Goal: Task Accomplishment & Management: Use online tool/utility

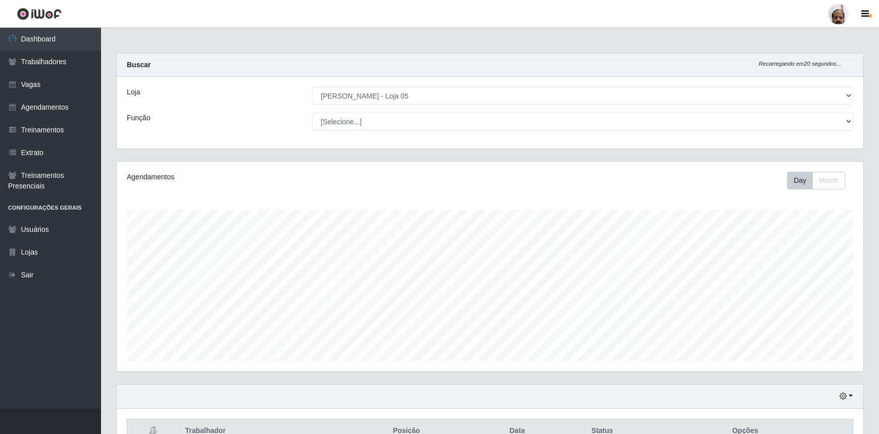
select select "252"
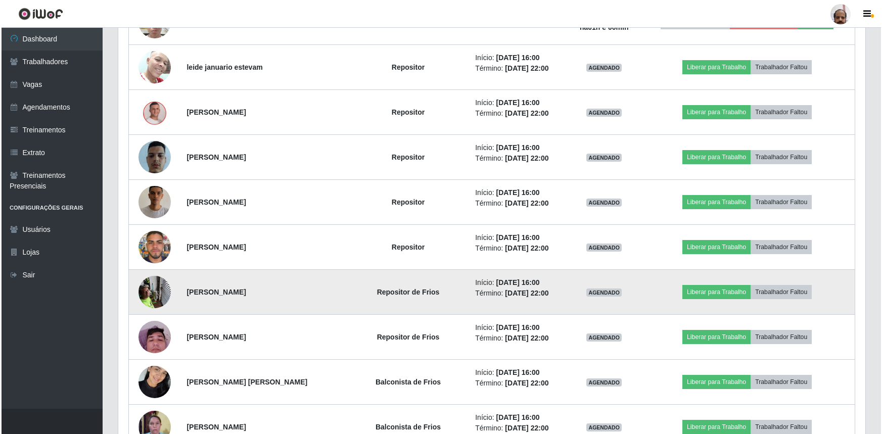
scroll to position [505, 0]
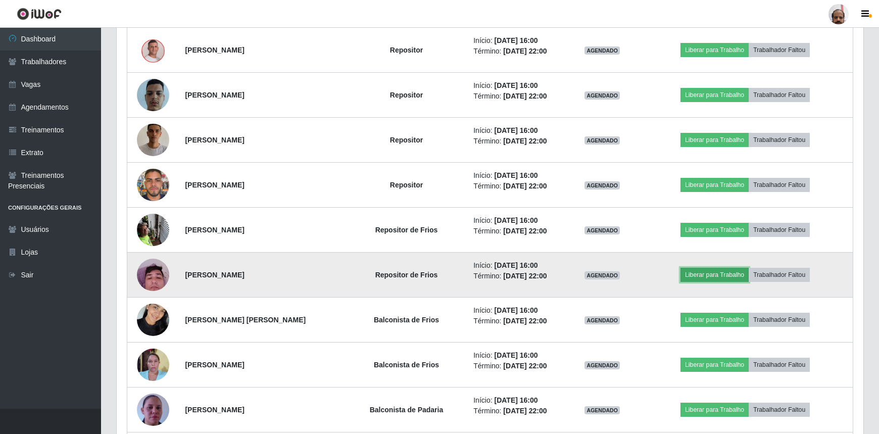
click at [727, 276] on button "Liberar para Trabalho" at bounding box center [715, 275] width 68 height 14
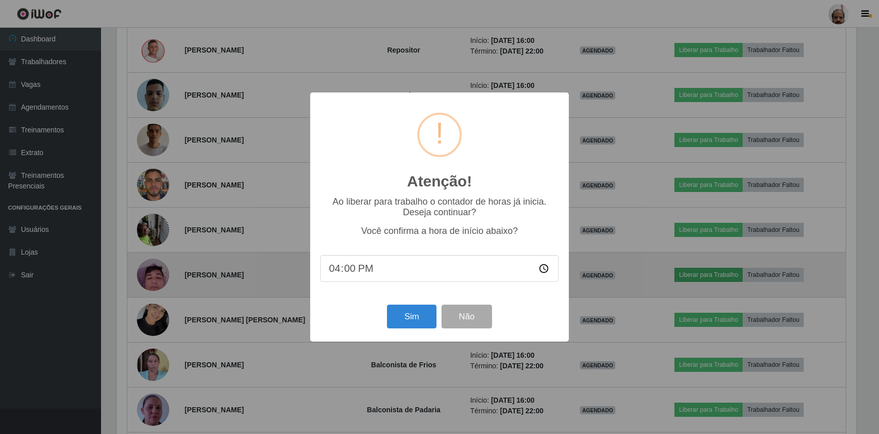
scroll to position [210, 742]
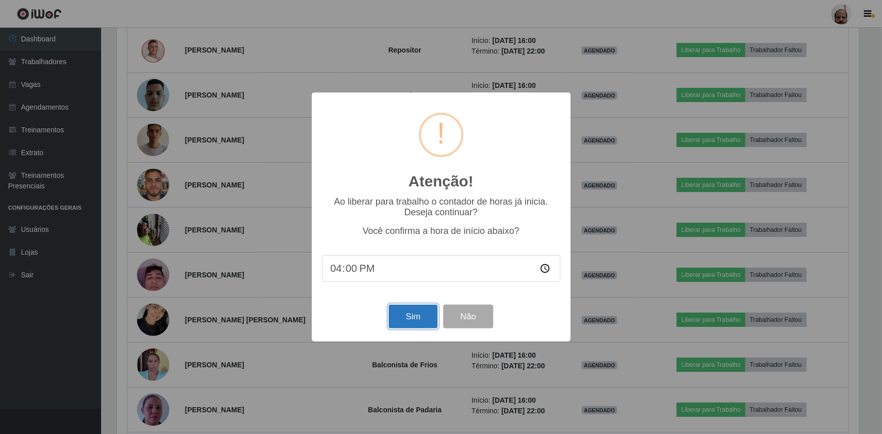
click at [404, 316] on button "Sim" at bounding box center [413, 317] width 49 height 24
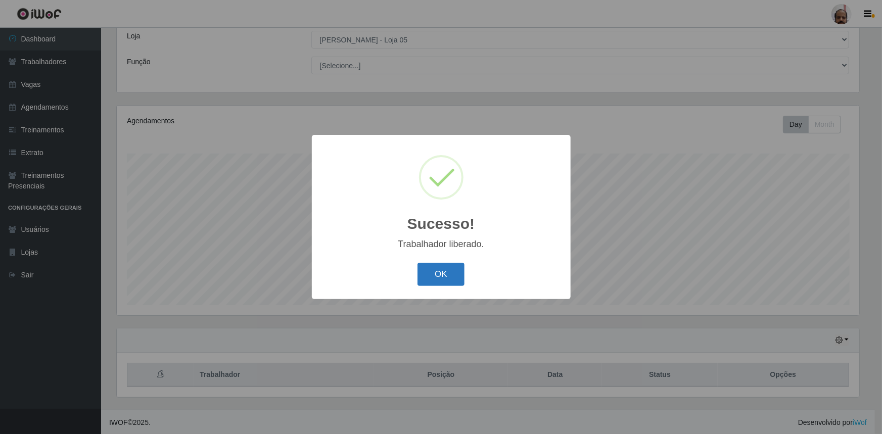
click at [463, 274] on button "OK" at bounding box center [440, 275] width 47 height 24
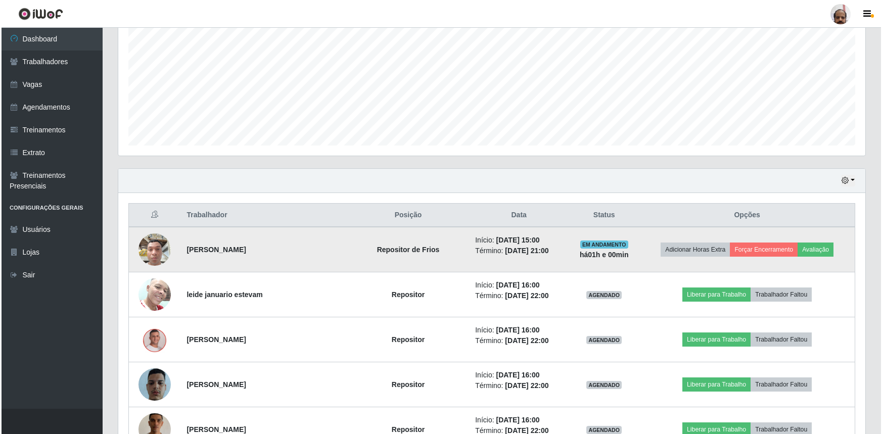
scroll to position [240, 0]
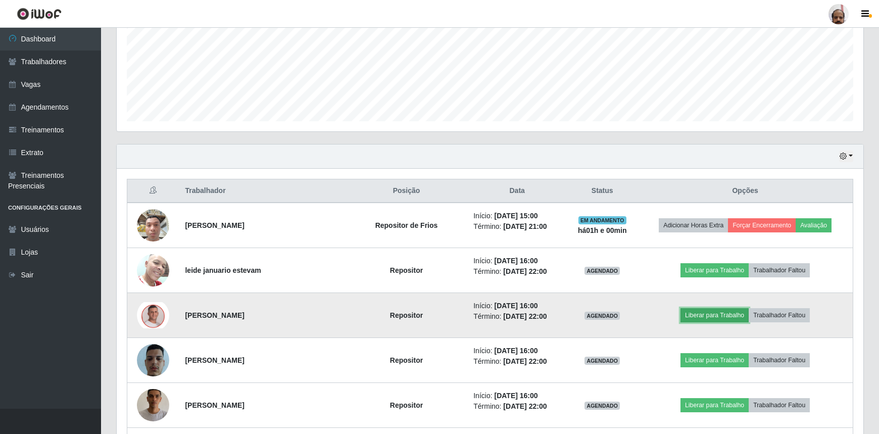
click at [724, 314] on button "Liberar para Trabalho" at bounding box center [715, 315] width 68 height 14
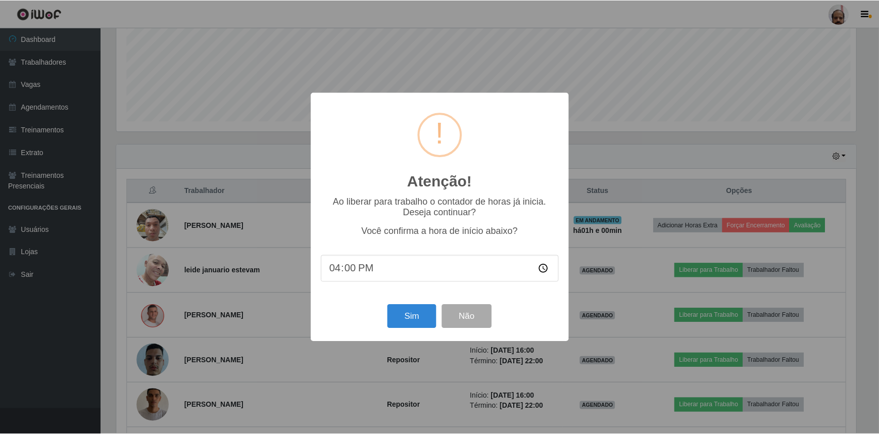
scroll to position [210, 742]
click at [420, 321] on button "Sim" at bounding box center [413, 317] width 49 height 24
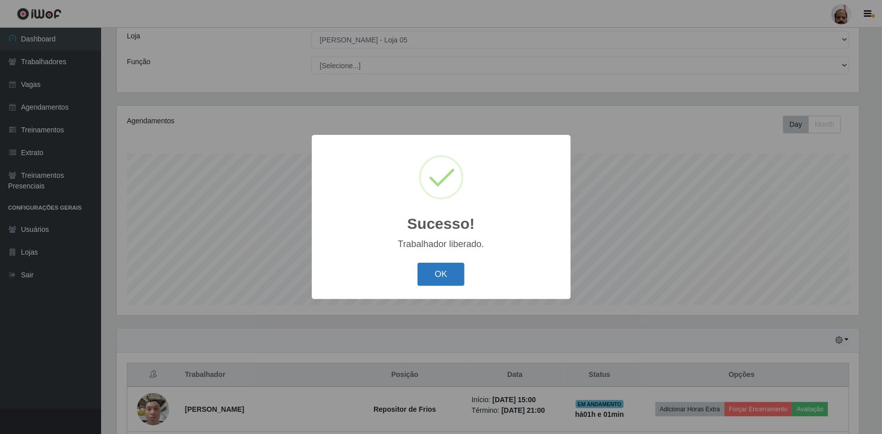
click at [442, 275] on button "OK" at bounding box center [440, 275] width 47 height 24
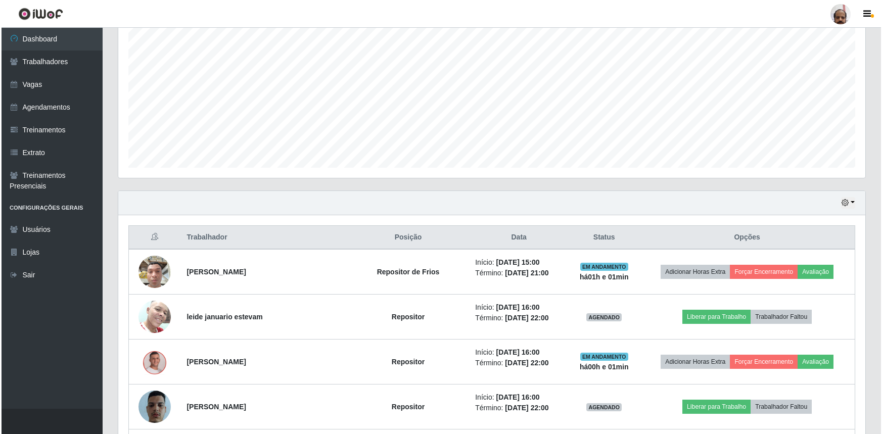
scroll to position [194, 0]
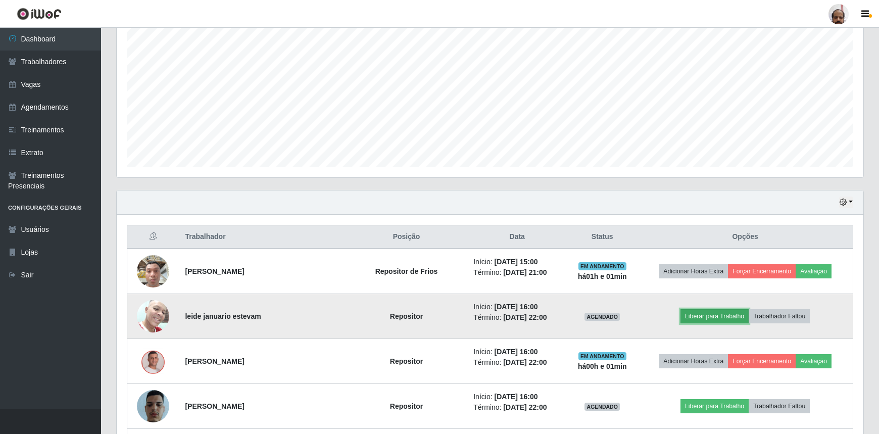
click at [724, 317] on button "Liberar para Trabalho" at bounding box center [715, 316] width 68 height 14
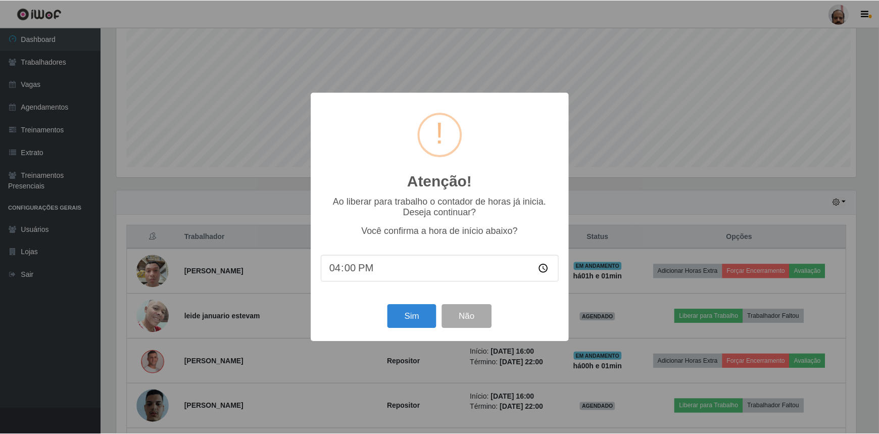
scroll to position [210, 742]
click at [423, 323] on button "Sim" at bounding box center [413, 317] width 49 height 24
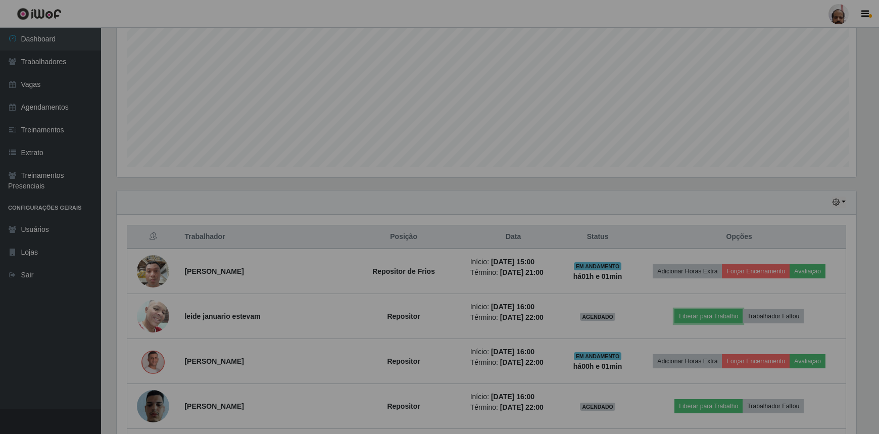
scroll to position [0, 0]
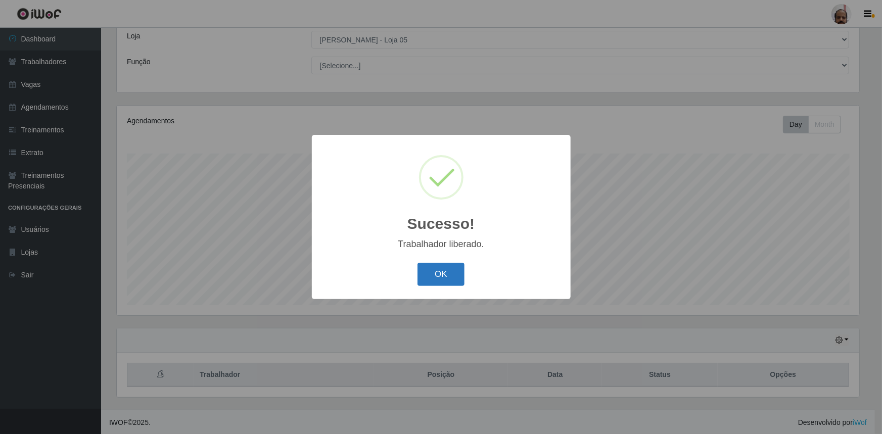
click at [449, 278] on button "OK" at bounding box center [440, 275] width 47 height 24
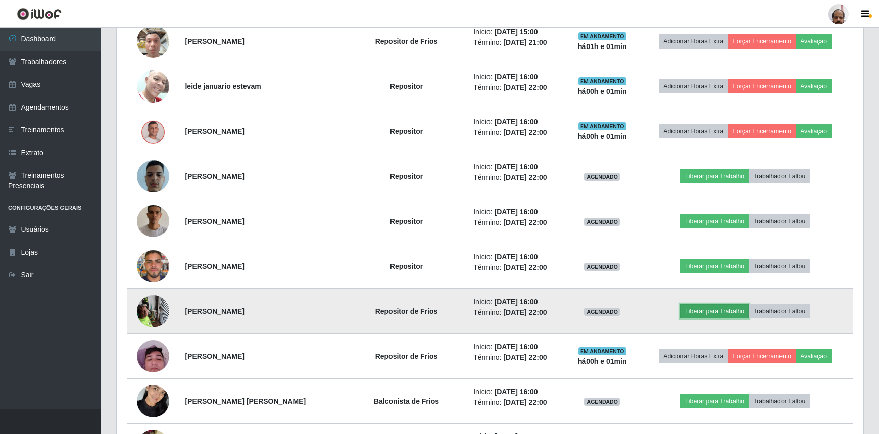
click at [710, 313] on button "Liberar para Trabalho" at bounding box center [715, 311] width 68 height 14
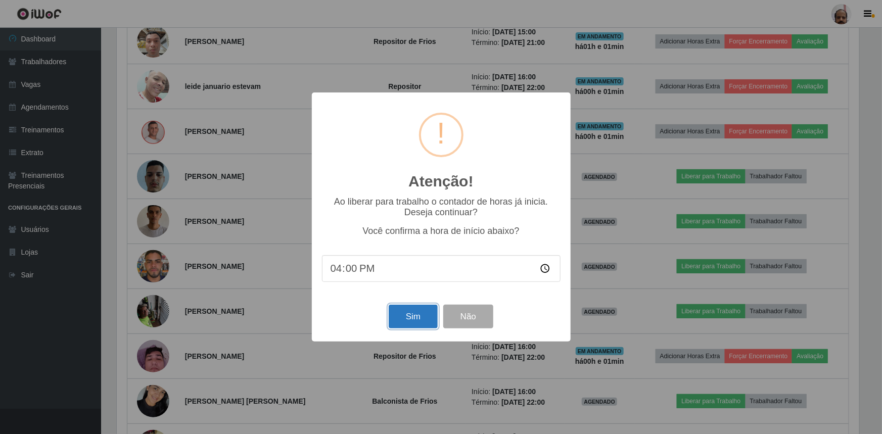
click at [413, 318] on button "Sim" at bounding box center [413, 317] width 49 height 24
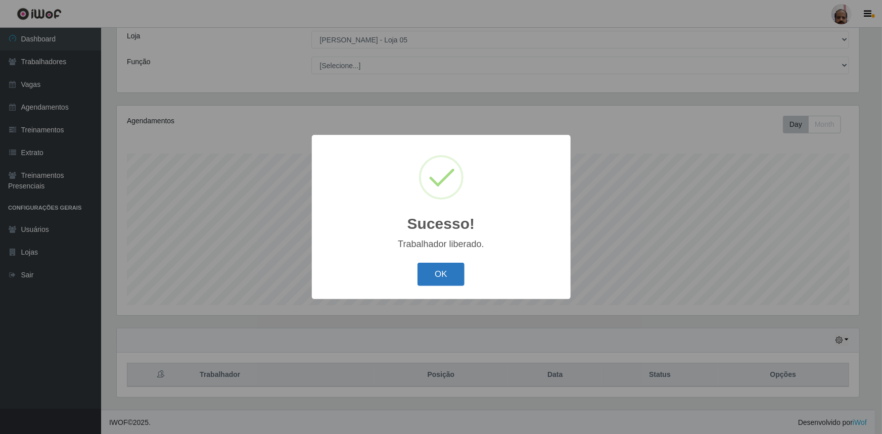
click at [435, 276] on button "OK" at bounding box center [440, 275] width 47 height 24
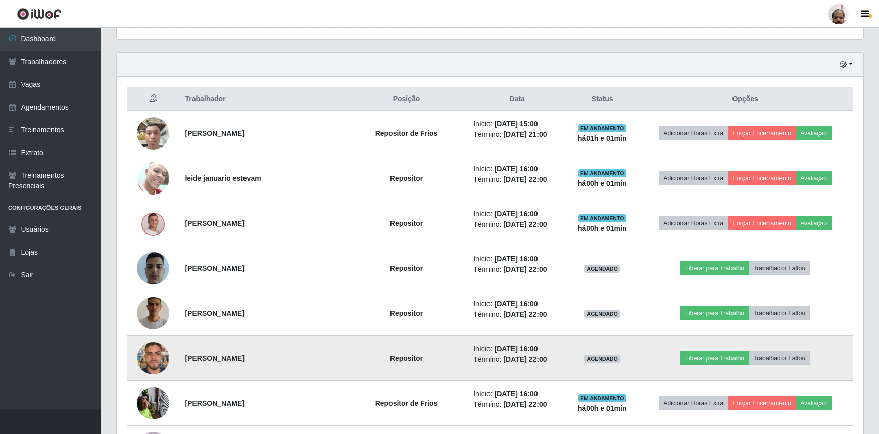
click at [689, 359] on td "Liberar para Trabalho Trabalhador Faltou" at bounding box center [745, 358] width 215 height 45
click at [694, 359] on button "Liberar para Trabalho" at bounding box center [715, 358] width 68 height 14
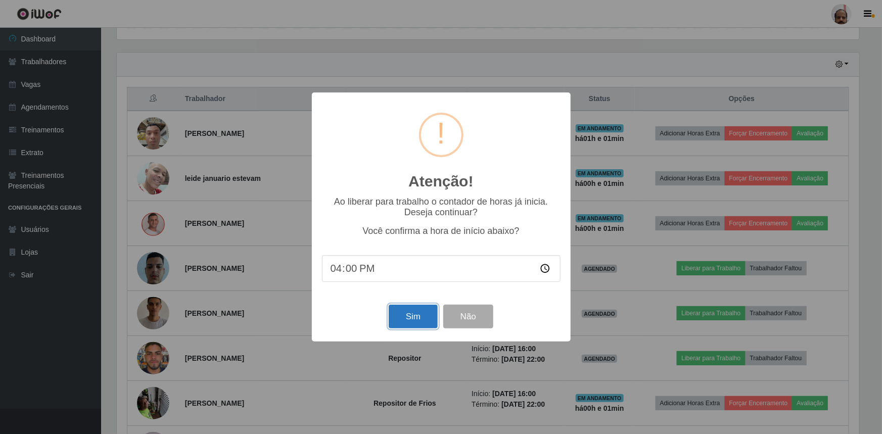
click at [420, 319] on button "Sim" at bounding box center [413, 317] width 49 height 24
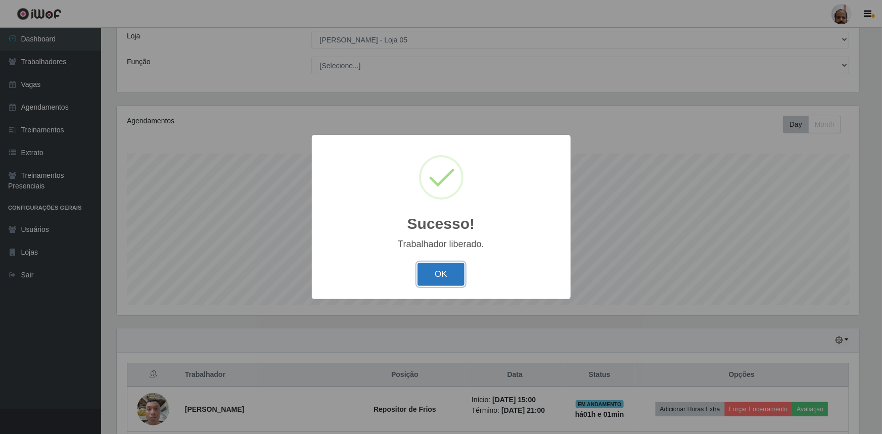
click at [448, 276] on button "OK" at bounding box center [440, 275] width 47 height 24
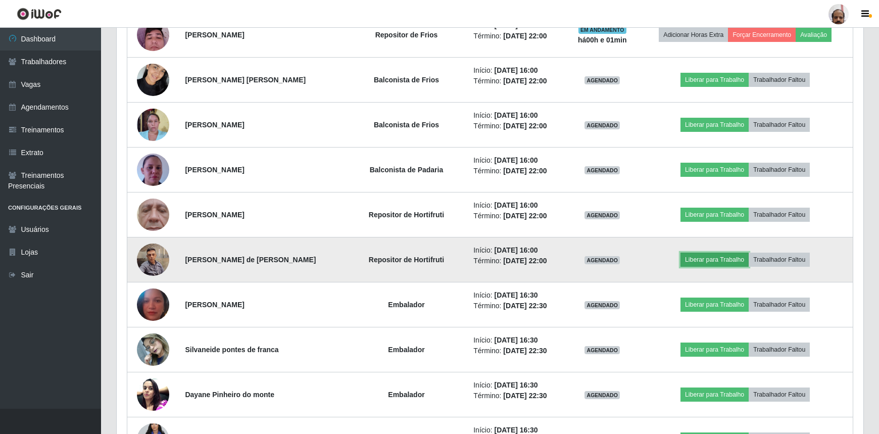
click at [712, 257] on button "Liberar para Trabalho" at bounding box center [715, 260] width 68 height 14
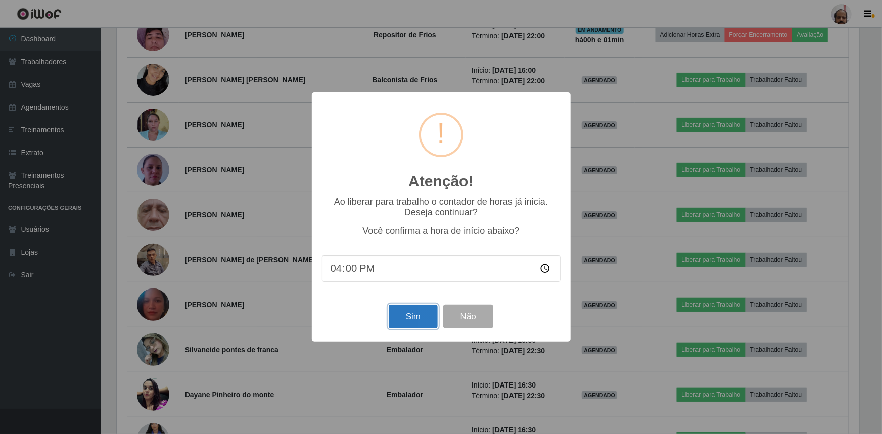
click at [408, 315] on button "Sim" at bounding box center [413, 317] width 49 height 24
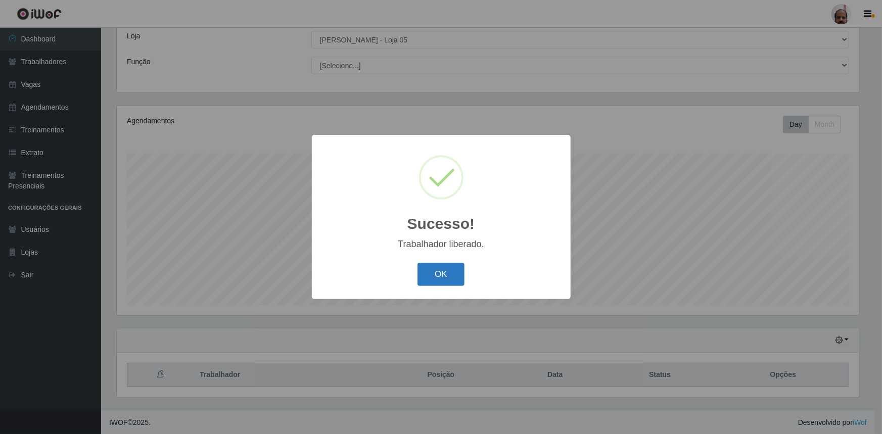
click at [436, 280] on button "OK" at bounding box center [440, 275] width 47 height 24
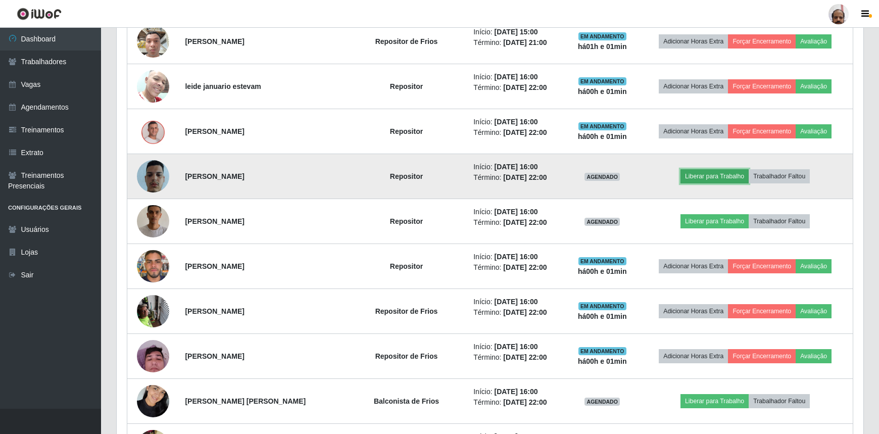
click at [735, 175] on button "Liberar para Trabalho" at bounding box center [715, 176] width 68 height 14
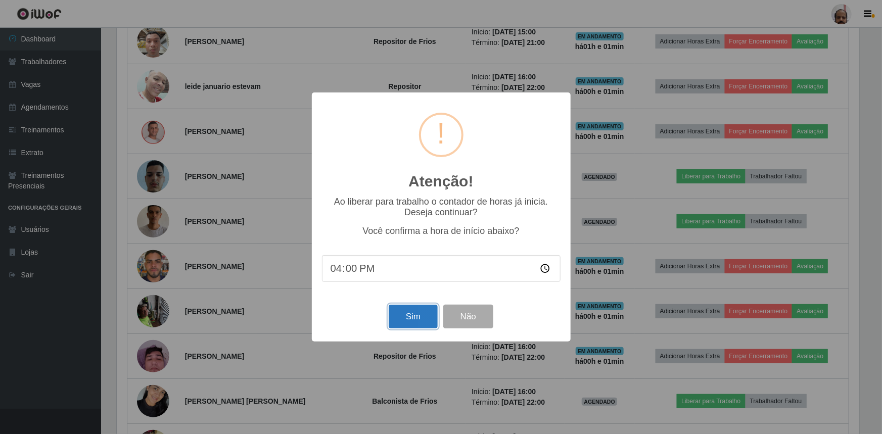
click at [425, 315] on button "Sim" at bounding box center [413, 317] width 49 height 24
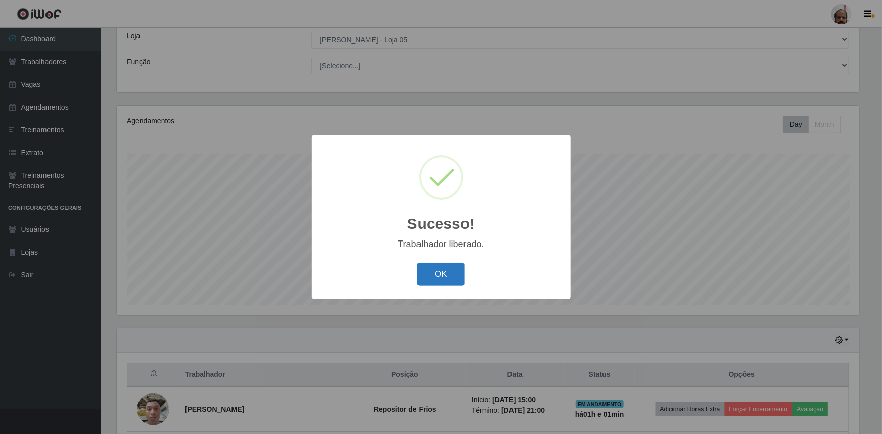
click at [439, 278] on button "OK" at bounding box center [440, 275] width 47 height 24
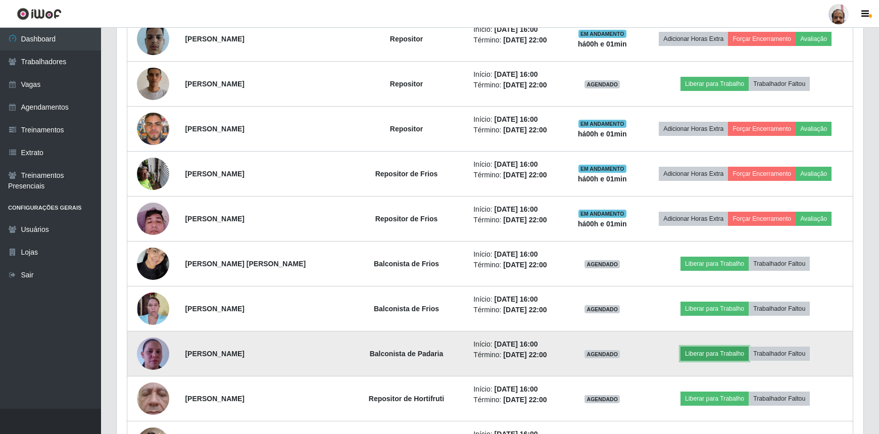
click at [712, 353] on button "Liberar para Trabalho" at bounding box center [715, 354] width 68 height 14
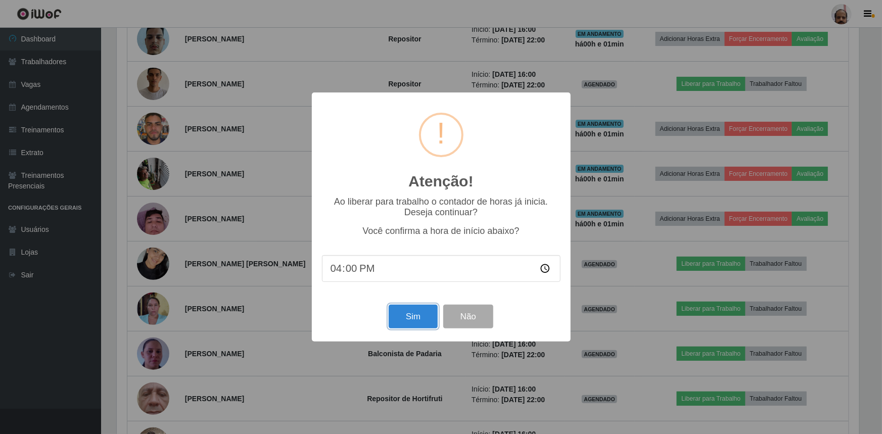
drag, startPoint x: 420, startPoint y: 315, endPoint x: 425, endPoint y: 320, distance: 6.1
click at [421, 315] on button "Sim" at bounding box center [413, 317] width 49 height 24
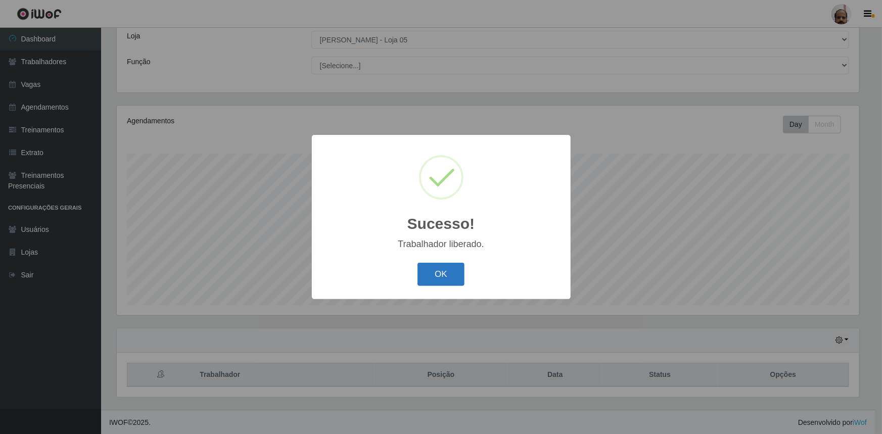
click at [447, 277] on button "OK" at bounding box center [440, 275] width 47 height 24
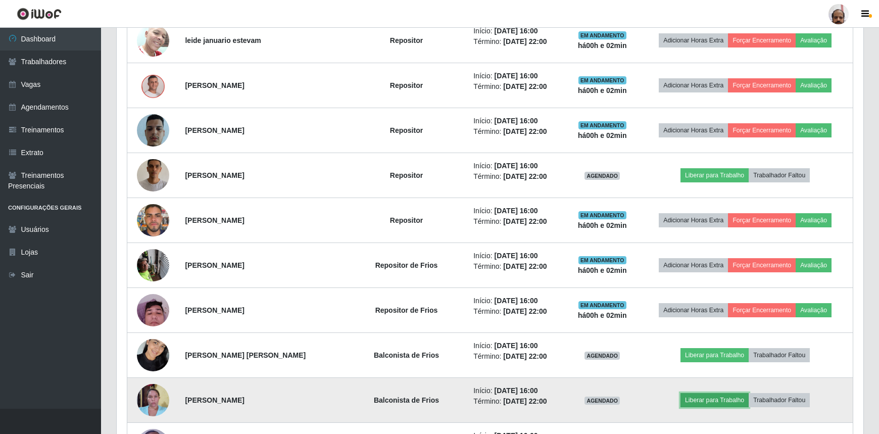
click at [724, 399] on button "Liberar para Trabalho" at bounding box center [715, 400] width 68 height 14
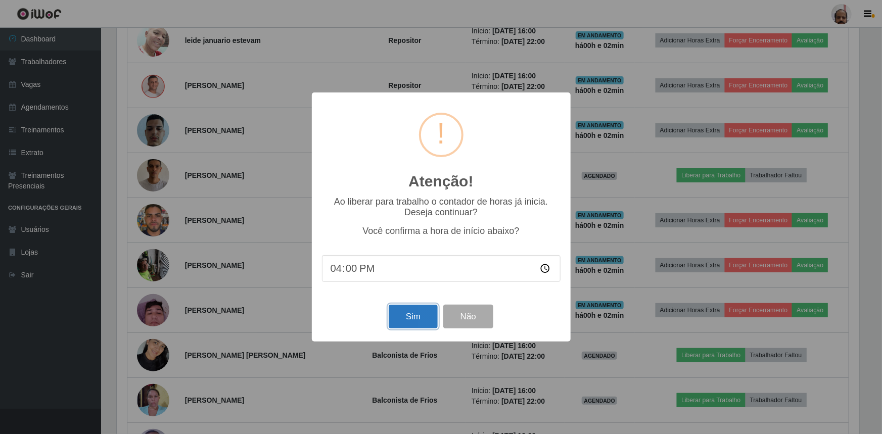
click at [414, 324] on button "Sim" at bounding box center [413, 317] width 49 height 24
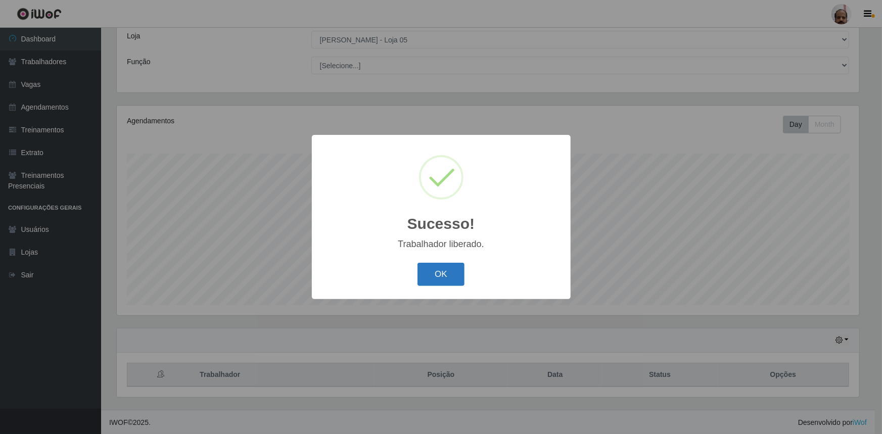
click at [436, 281] on button "OK" at bounding box center [440, 275] width 47 height 24
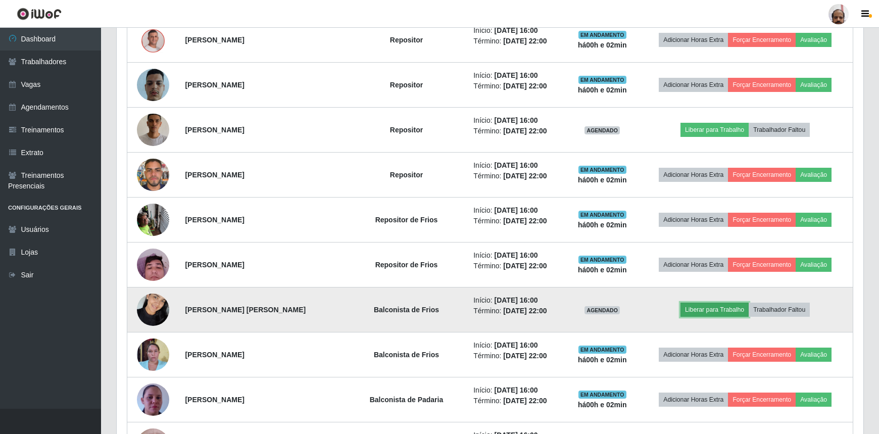
click at [703, 311] on button "Liberar para Trabalho" at bounding box center [715, 310] width 68 height 14
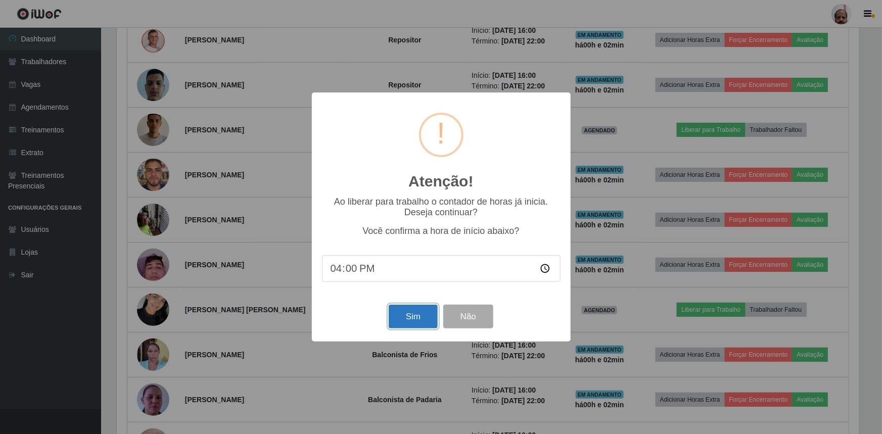
click at [424, 313] on button "Sim" at bounding box center [413, 317] width 49 height 24
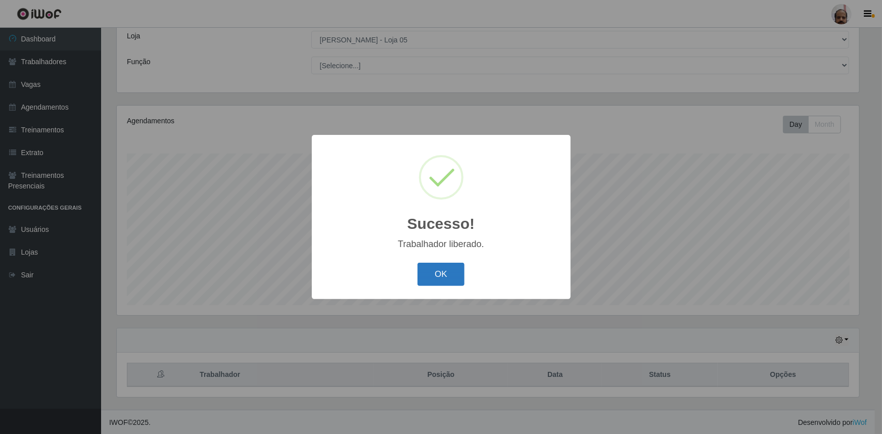
click at [442, 275] on button "OK" at bounding box center [440, 275] width 47 height 24
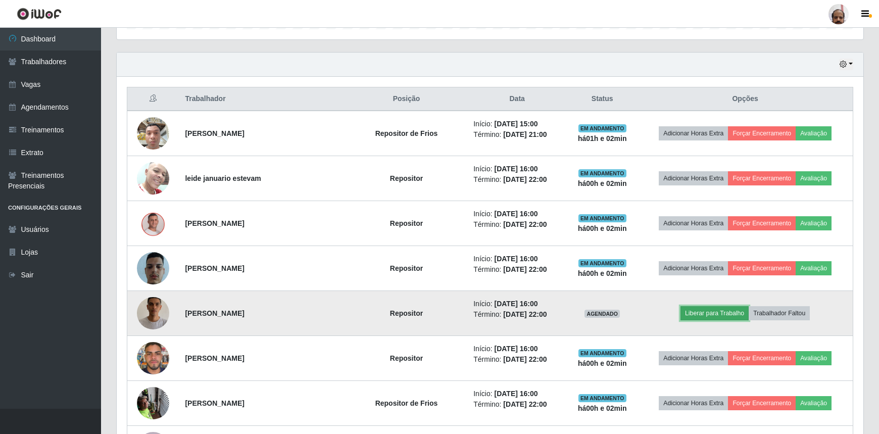
click at [712, 307] on button "Liberar para Trabalho" at bounding box center [715, 313] width 68 height 14
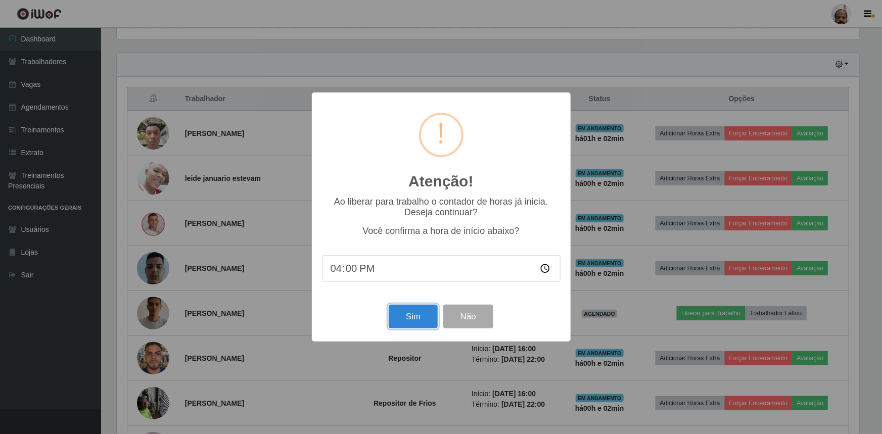
drag, startPoint x: 429, startPoint y: 318, endPoint x: 432, endPoint y: 314, distance: 5.5
click at [430, 316] on button "Sim" at bounding box center [413, 317] width 49 height 24
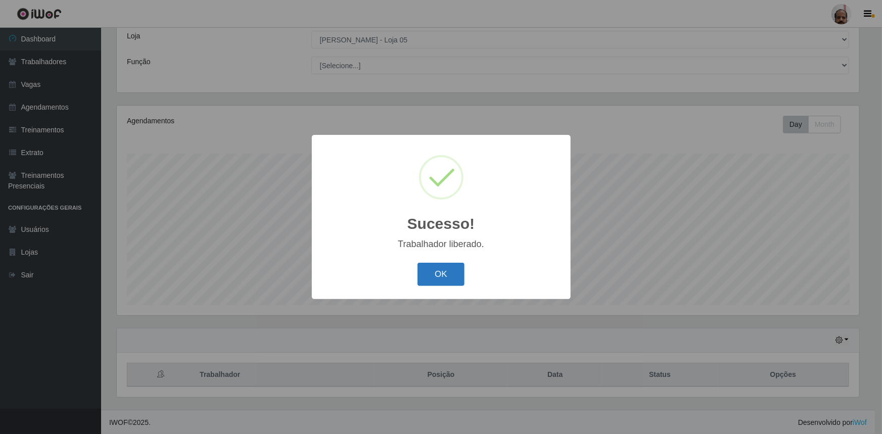
click at [412, 272] on div "OK Cancel" at bounding box center [441, 274] width 239 height 29
click at [436, 274] on button "OK" at bounding box center [440, 275] width 47 height 24
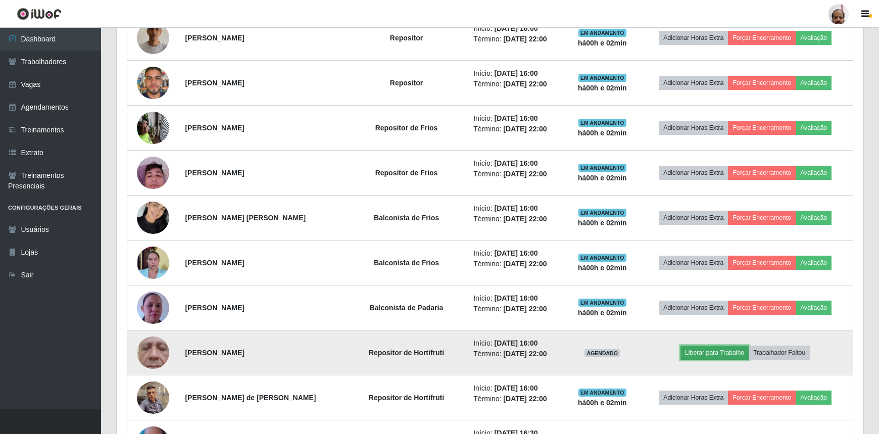
click at [716, 351] on button "Liberar para Trabalho" at bounding box center [715, 353] width 68 height 14
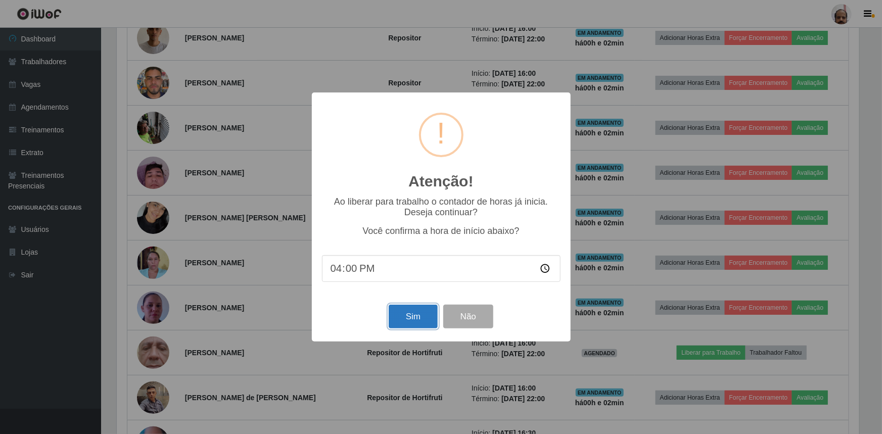
click at [419, 320] on button "Sim" at bounding box center [413, 317] width 49 height 24
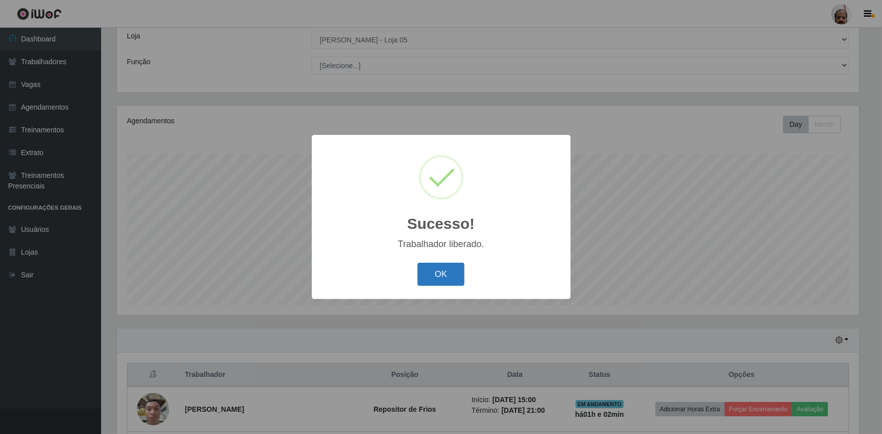
click at [453, 278] on button "OK" at bounding box center [440, 275] width 47 height 24
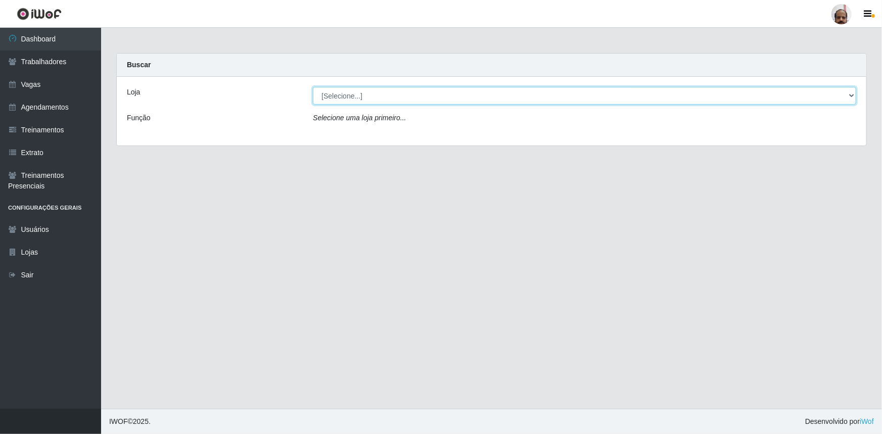
click at [850, 98] on select "[Selecione...] Mar Vermelho - Loja 05" at bounding box center [584, 96] width 543 height 18
select select "252"
click at [313, 87] on select "[Selecione...] Mar Vermelho - Loja 05" at bounding box center [584, 96] width 543 height 18
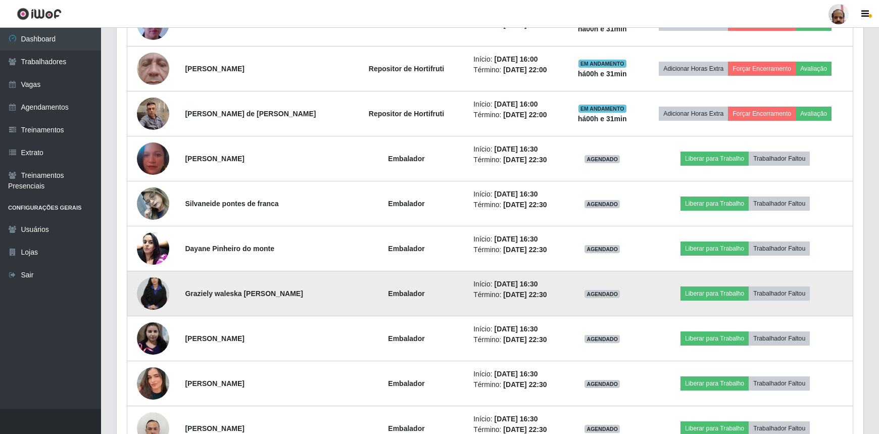
scroll to position [919, 0]
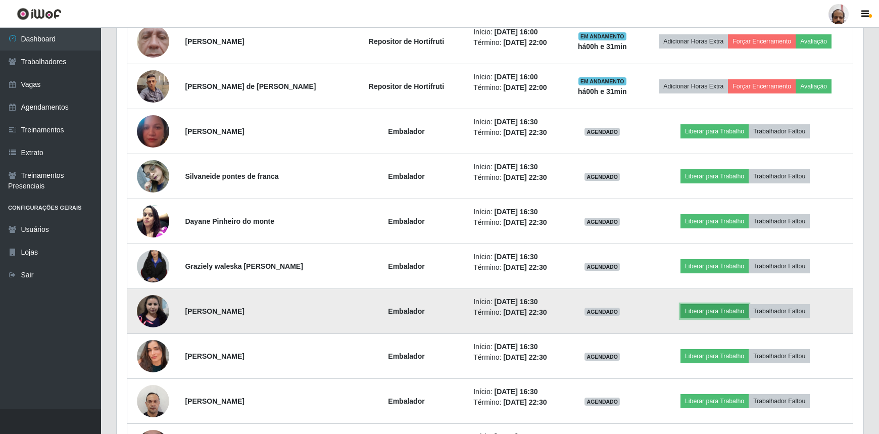
click at [723, 309] on button "Liberar para Trabalho" at bounding box center [715, 311] width 68 height 14
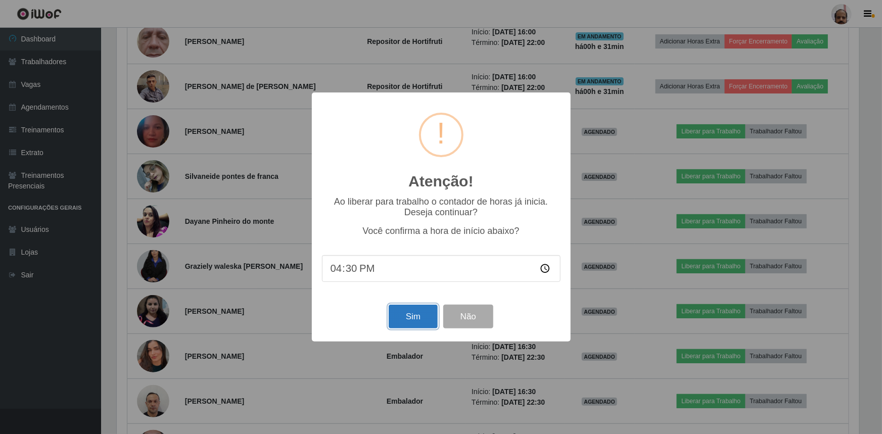
click at [423, 323] on button "Sim" at bounding box center [413, 317] width 49 height 24
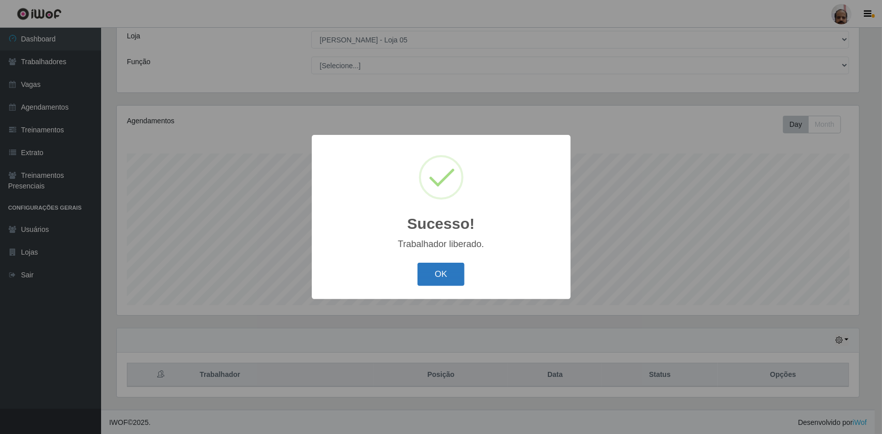
click at [445, 278] on button "OK" at bounding box center [440, 275] width 47 height 24
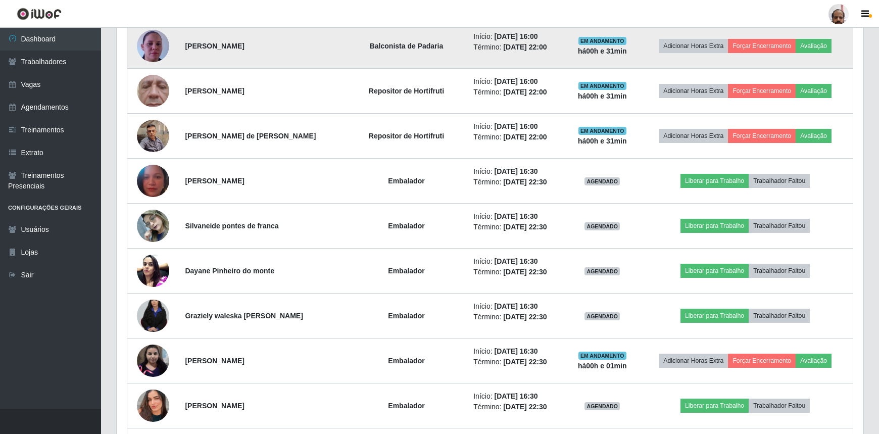
scroll to position [929, 0]
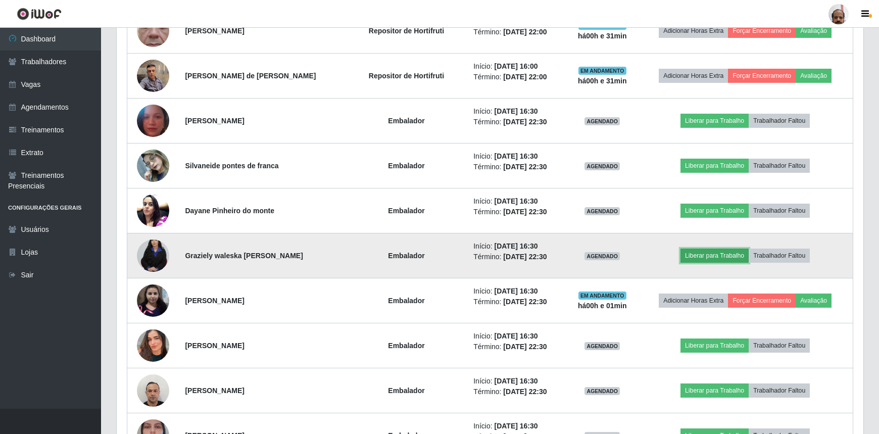
click at [738, 252] on button "Liberar para Trabalho" at bounding box center [715, 256] width 68 height 14
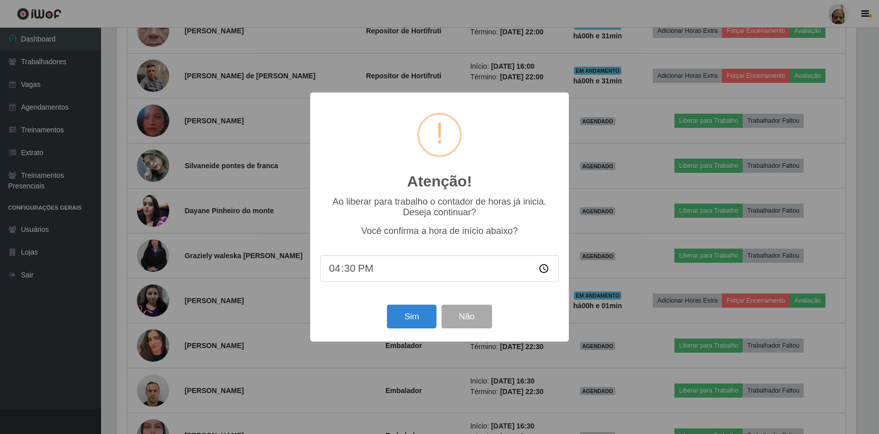
scroll to position [210, 742]
click at [407, 319] on button "Sim" at bounding box center [413, 317] width 49 height 24
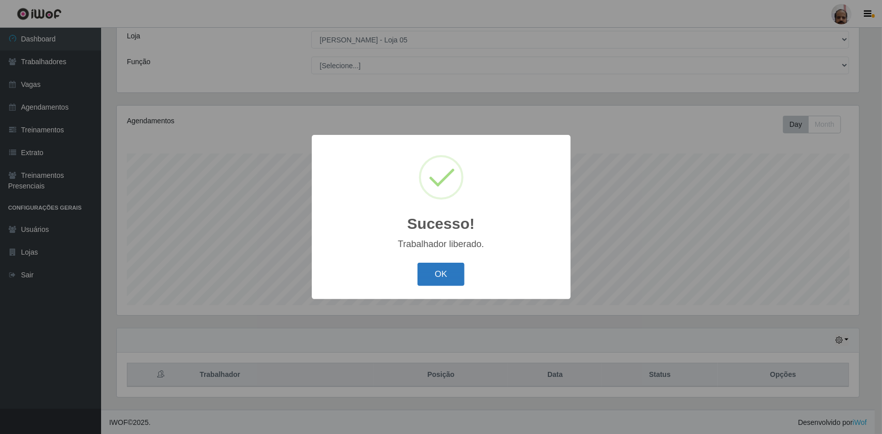
click at [450, 278] on button "OK" at bounding box center [440, 275] width 47 height 24
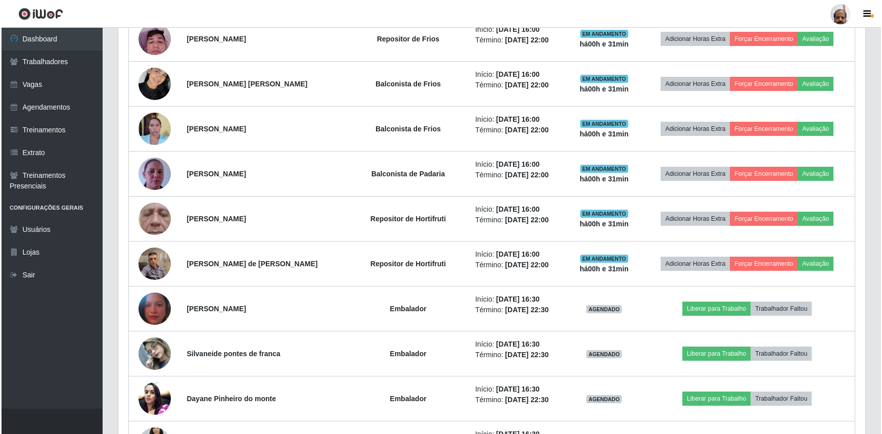
scroll to position [745, 0]
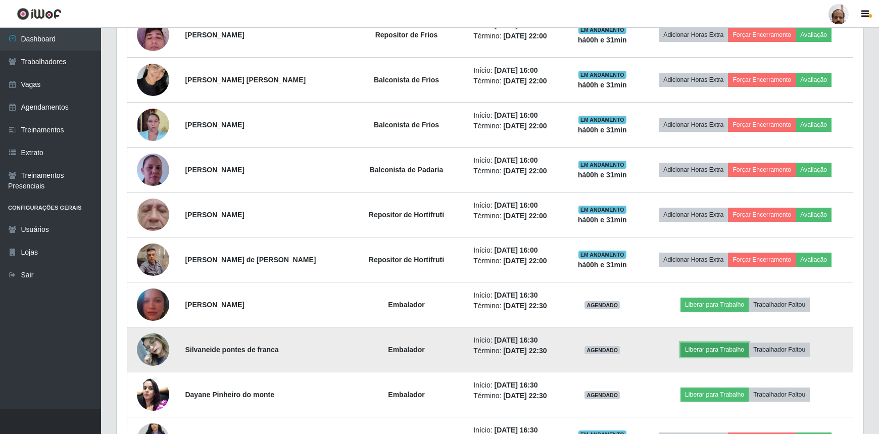
click at [724, 345] on button "Liberar para Trabalho" at bounding box center [715, 350] width 68 height 14
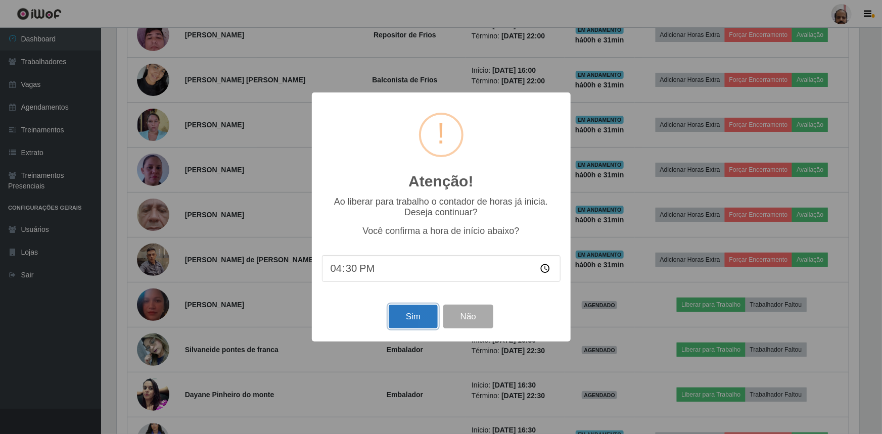
click at [427, 321] on button "Sim" at bounding box center [413, 317] width 49 height 24
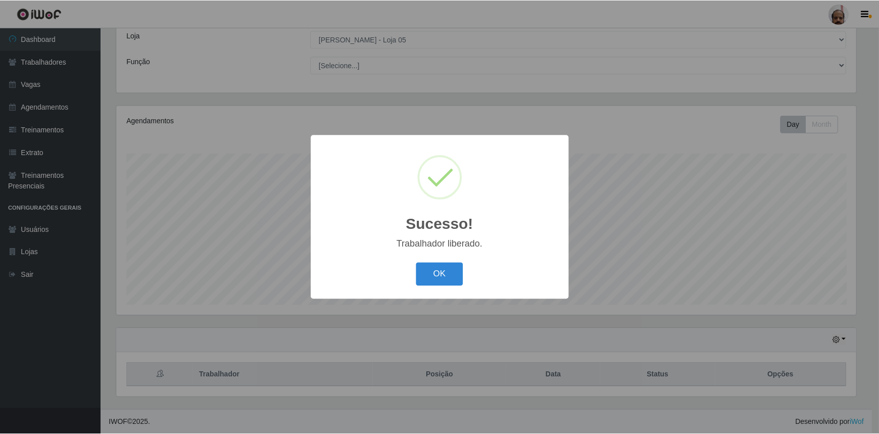
scroll to position [0, 0]
click at [434, 274] on button "OK" at bounding box center [440, 275] width 47 height 24
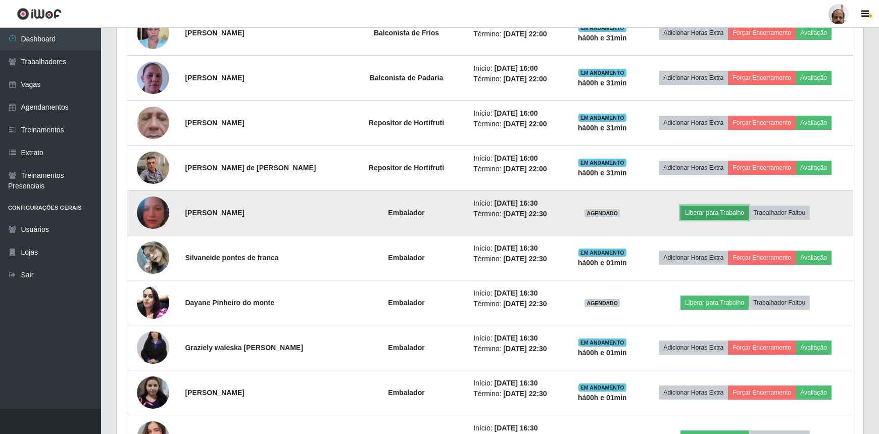
click at [728, 215] on button "Liberar para Trabalho" at bounding box center [715, 213] width 68 height 14
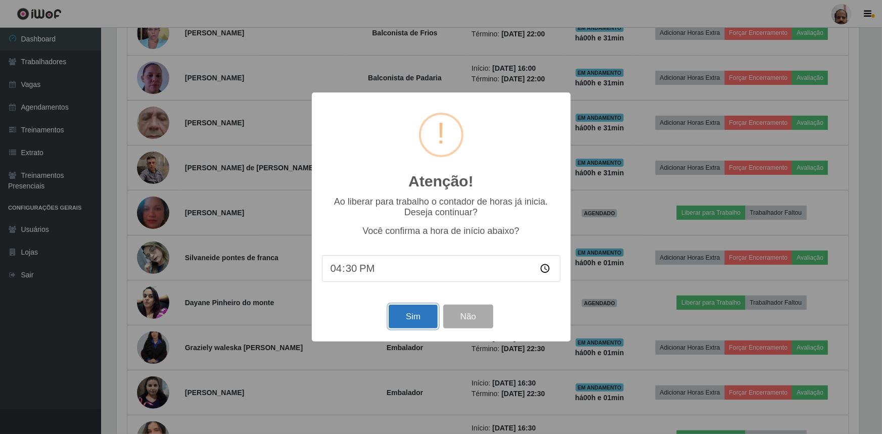
click at [422, 314] on button "Sim" at bounding box center [413, 317] width 49 height 24
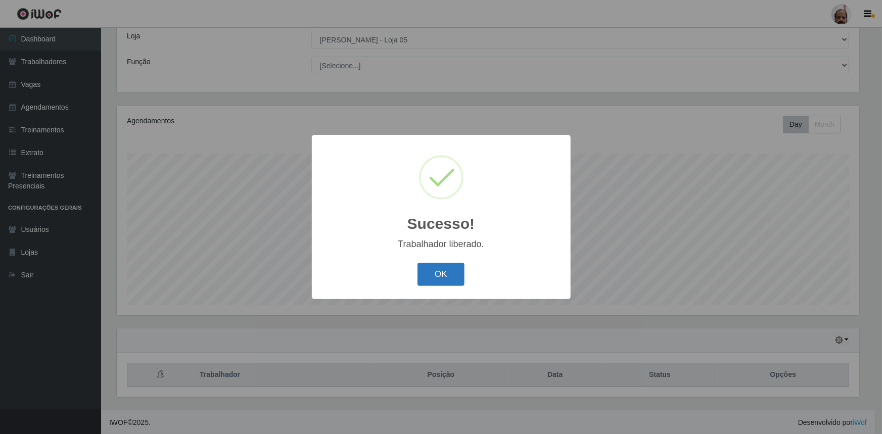
click at [461, 284] on button "OK" at bounding box center [440, 275] width 47 height 24
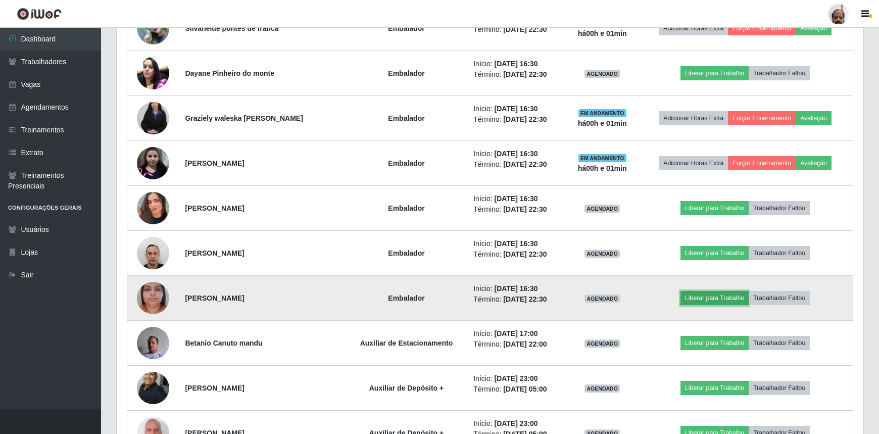
click at [707, 296] on button "Liberar para Trabalho" at bounding box center [715, 298] width 68 height 14
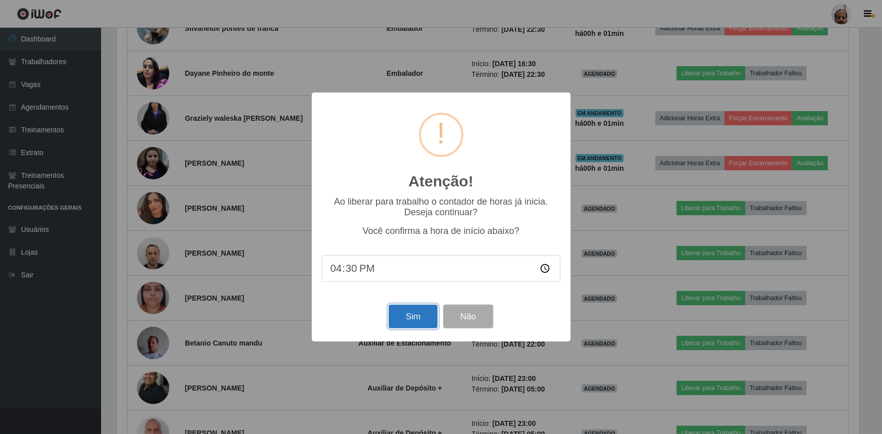
click at [420, 321] on button "Sim" at bounding box center [413, 317] width 49 height 24
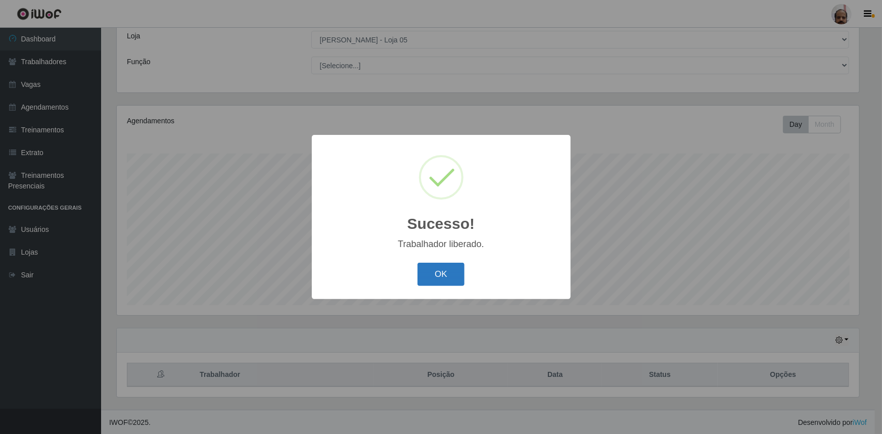
click at [440, 279] on button "OK" at bounding box center [440, 275] width 47 height 24
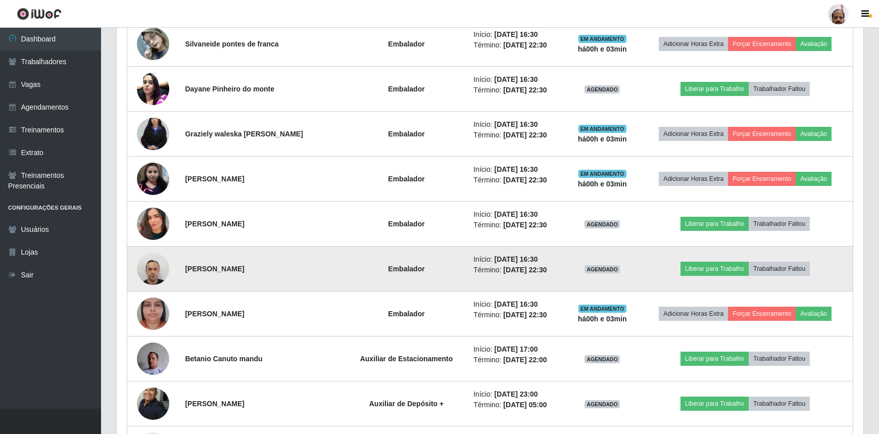
scroll to position [1067, 0]
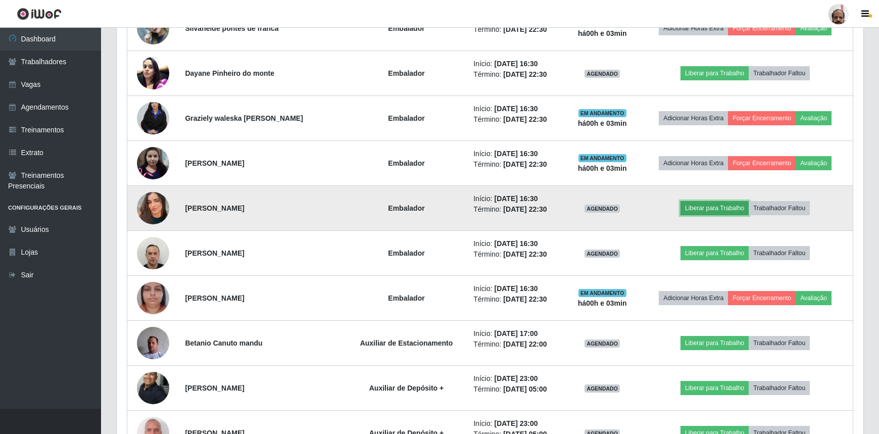
click at [717, 207] on button "Liberar para Trabalho" at bounding box center [715, 208] width 68 height 14
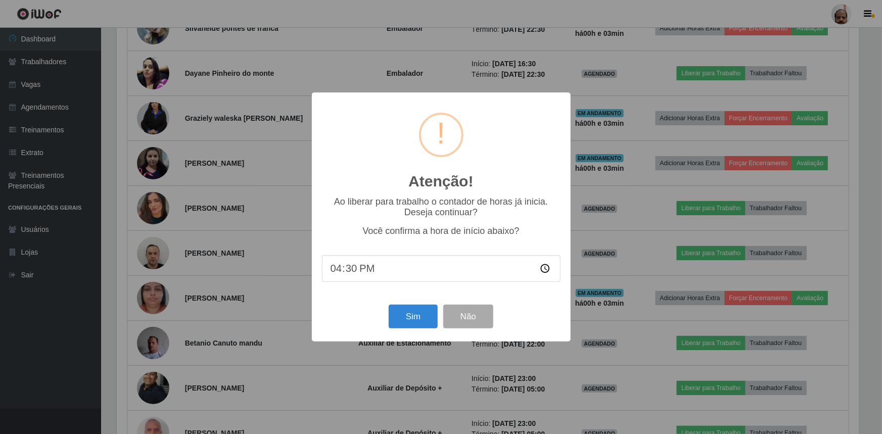
click at [392, 335] on div "Atenção! × Ao liberar para trabalho o contador de horas já inicia. Deseja conti…" at bounding box center [441, 216] width 259 height 249
click at [412, 320] on button "Sim" at bounding box center [413, 317] width 49 height 24
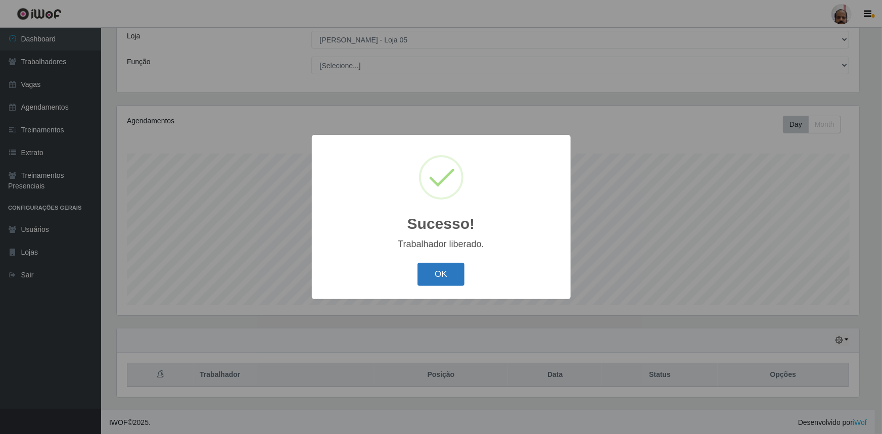
click at [434, 278] on button "OK" at bounding box center [440, 275] width 47 height 24
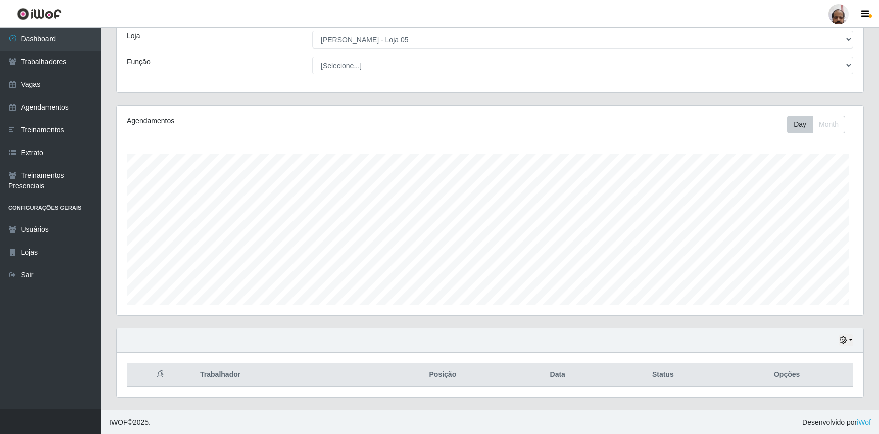
scroll to position [210, 747]
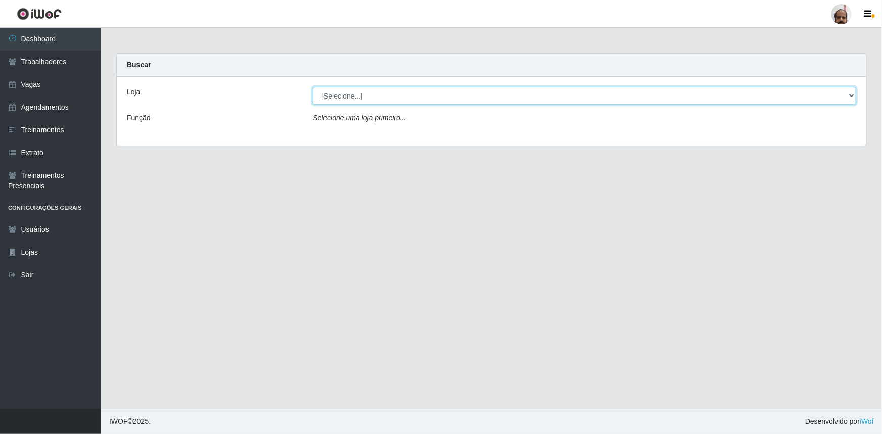
drag, startPoint x: 852, startPoint y: 97, endPoint x: 845, endPoint y: 101, distance: 7.7
click at [852, 97] on select "[Selecione...] Mar Vermelho - Loja 05" at bounding box center [584, 96] width 543 height 18
select select "252"
click at [313, 87] on select "[Selecione...] Mar Vermelho - Loja 05" at bounding box center [584, 96] width 543 height 18
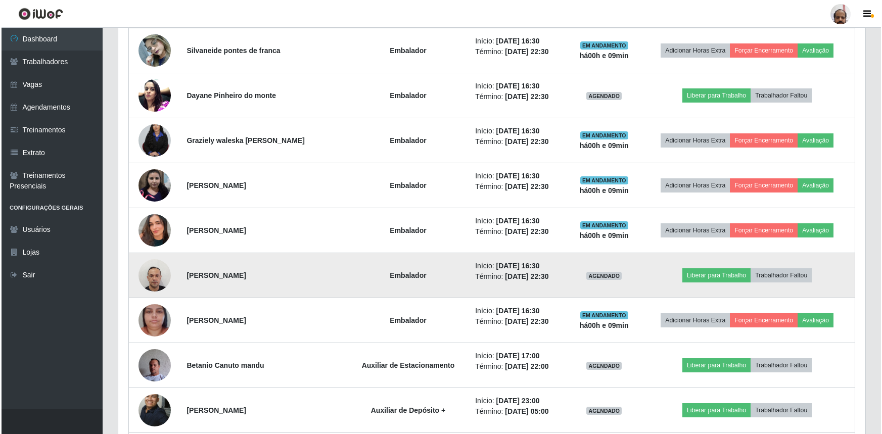
scroll to position [1056, 0]
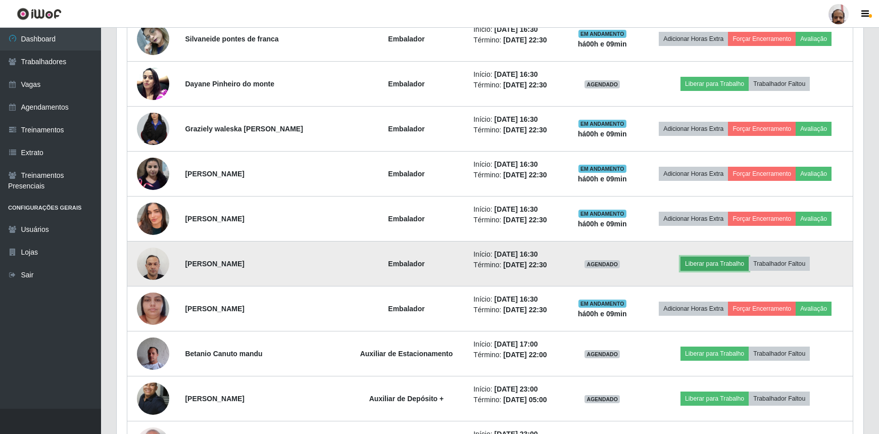
click at [739, 259] on button "Liberar para Trabalho" at bounding box center [715, 264] width 68 height 14
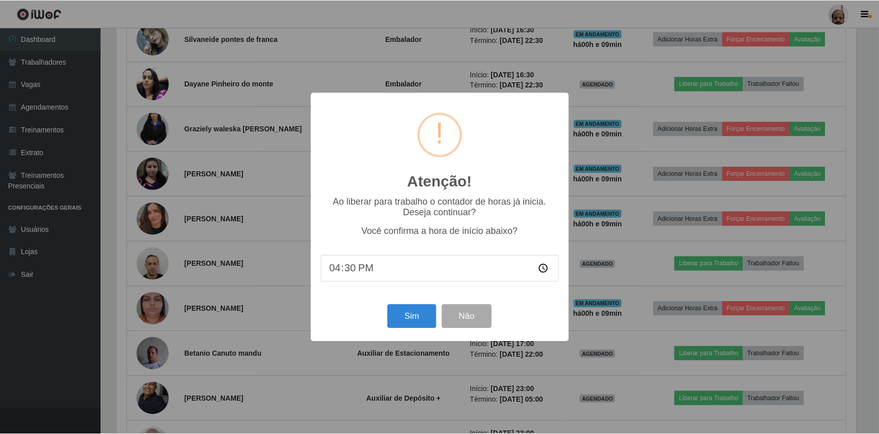
scroll to position [210, 742]
click at [348, 272] on input "16:30" at bounding box center [441, 268] width 239 height 27
type input "16:40"
click at [405, 318] on button "Sim" at bounding box center [413, 317] width 49 height 24
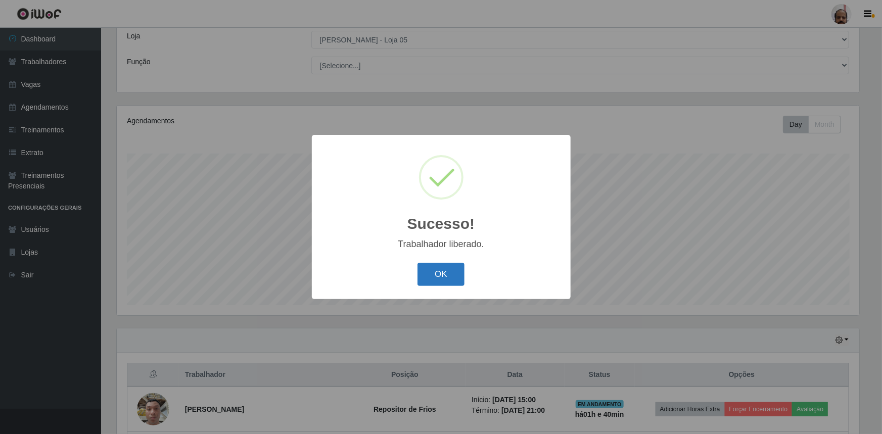
click at [431, 279] on button "OK" at bounding box center [440, 275] width 47 height 24
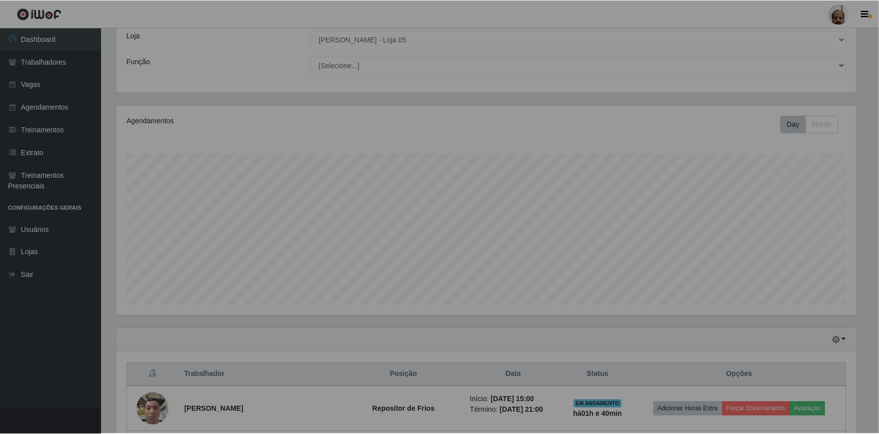
scroll to position [210, 747]
